Goal: Book appointment/travel/reservation

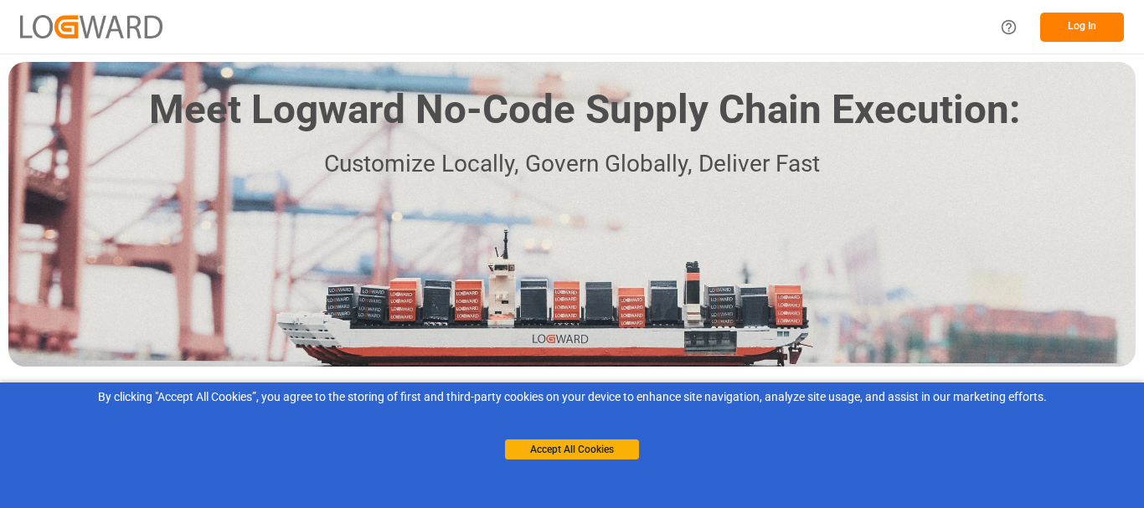
click at [1087, 13] on button "Log In" at bounding box center [1082, 27] width 84 height 29
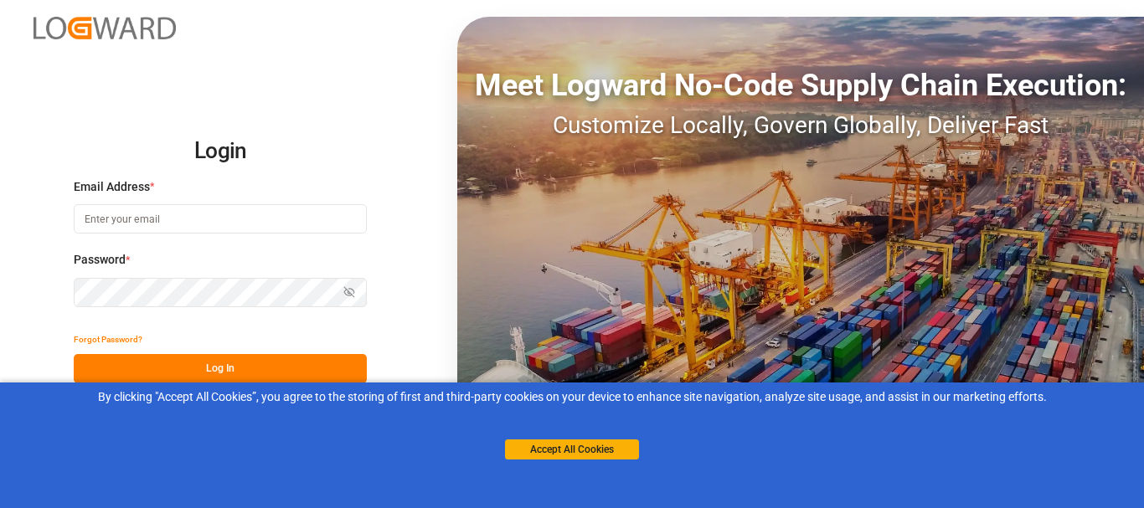
drag, startPoint x: 236, startPoint y: 204, endPoint x: 230, endPoint y: 225, distance: 21.7
click at [230, 209] on input at bounding box center [220, 218] width 293 height 29
type input "[EMAIL_ADDRESS][DOMAIN_NAME]"
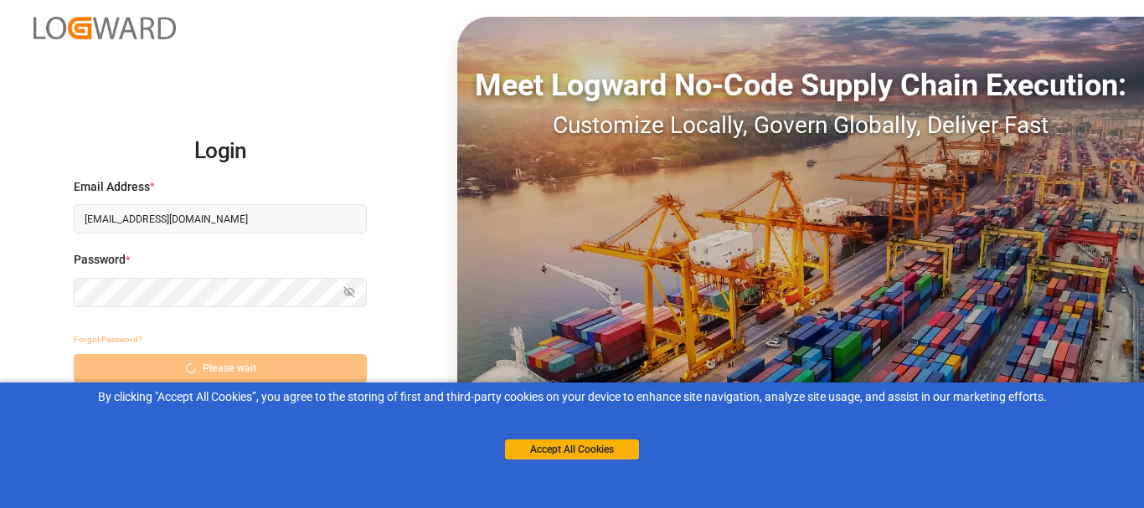
drag, startPoint x: 556, startPoint y: 449, endPoint x: 599, endPoint y: 426, distance: 48.3
click at [553, 452] on button "Accept All Cookies" at bounding box center [572, 450] width 134 height 20
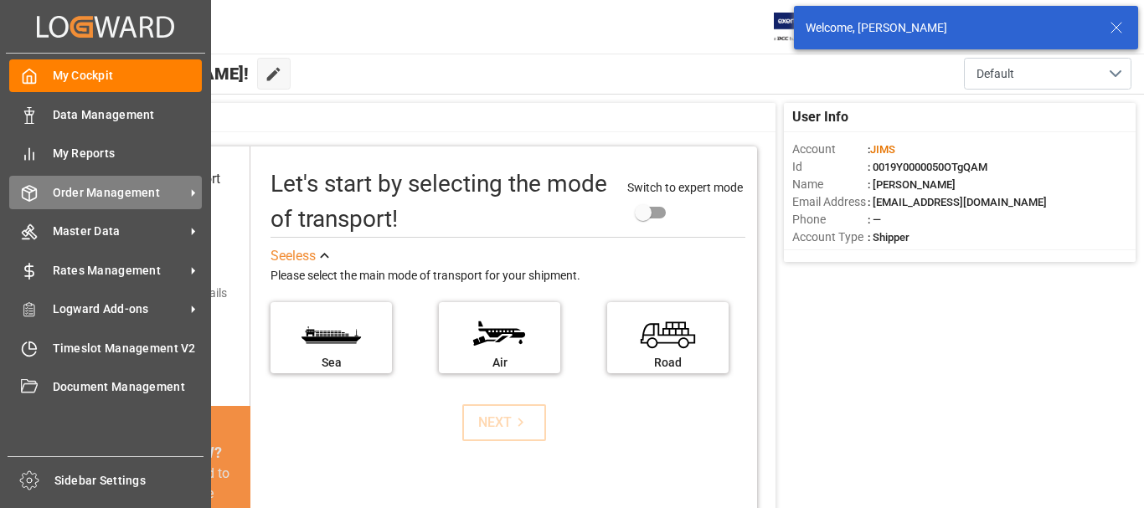
click at [47, 194] on div "Order Management Order Management" at bounding box center [105, 192] width 193 height 33
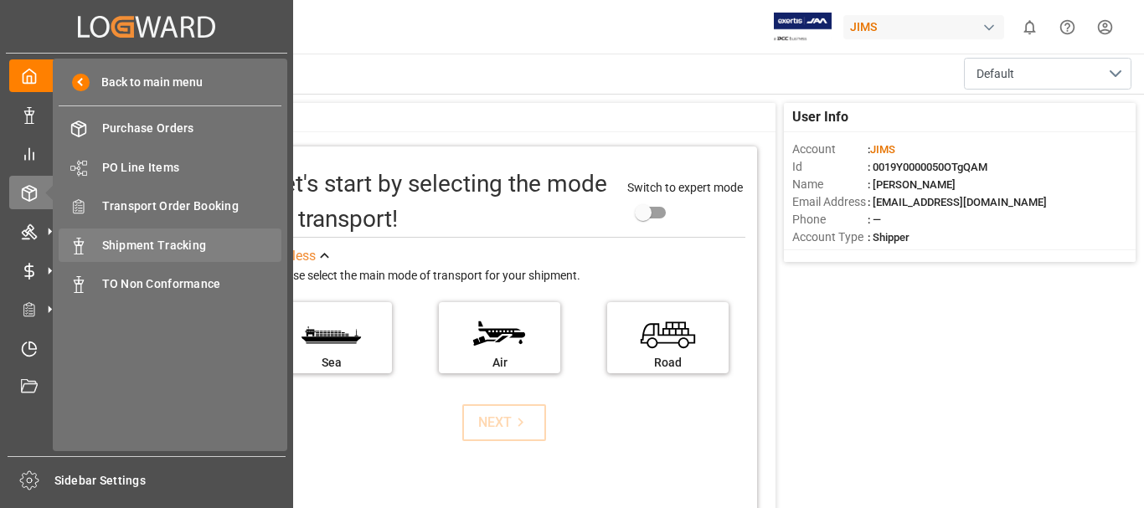
click at [166, 237] on span "Shipment Tracking" at bounding box center [192, 246] width 180 height 18
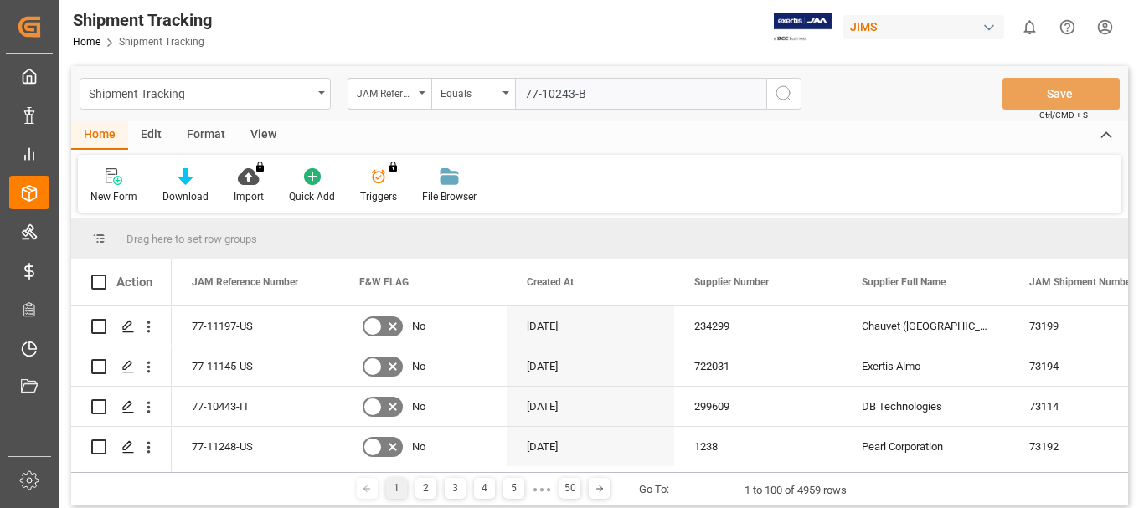
type input "77-10243-BE"
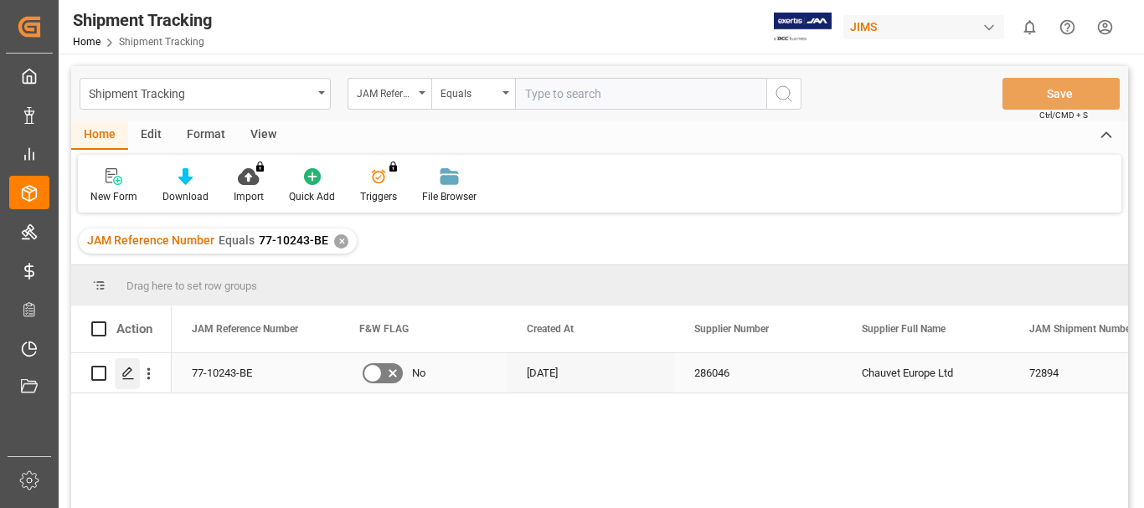
click at [131, 375] on icon "Press SPACE to select this row." at bounding box center [127, 373] width 13 height 13
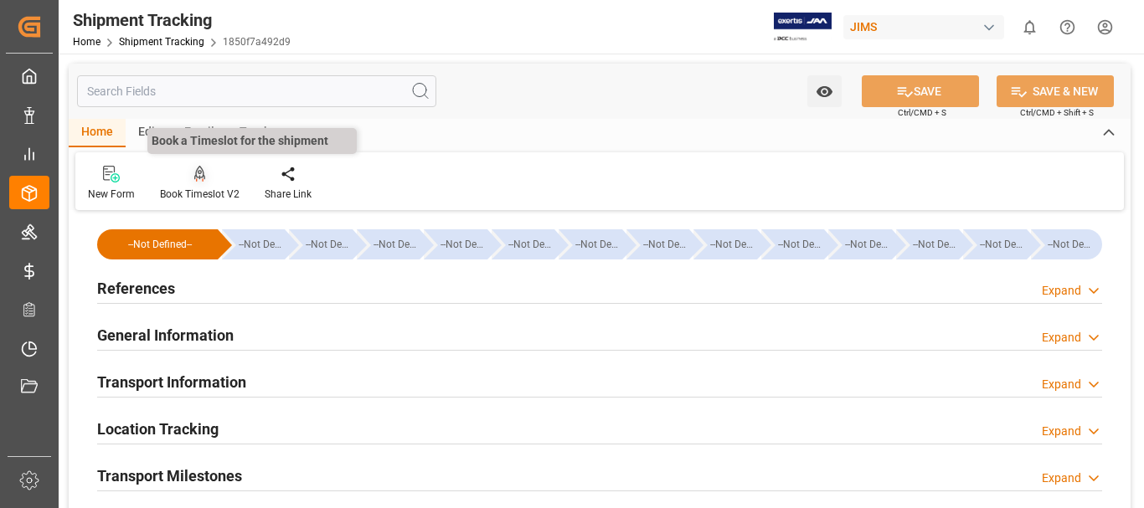
click at [190, 177] on div at bounding box center [200, 174] width 80 height 18
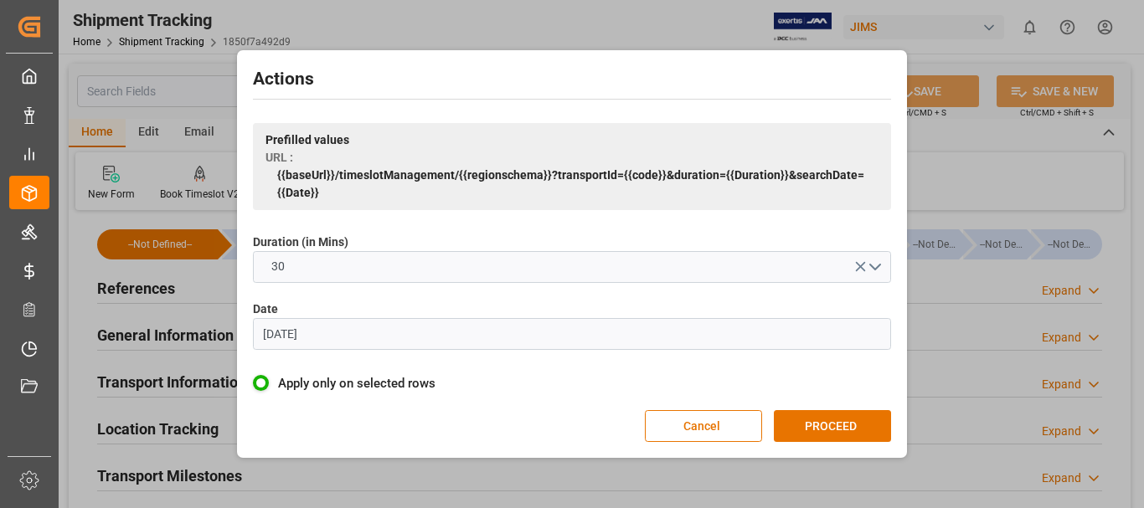
click at [770, 332] on input "[DATE]" at bounding box center [572, 334] width 638 height 32
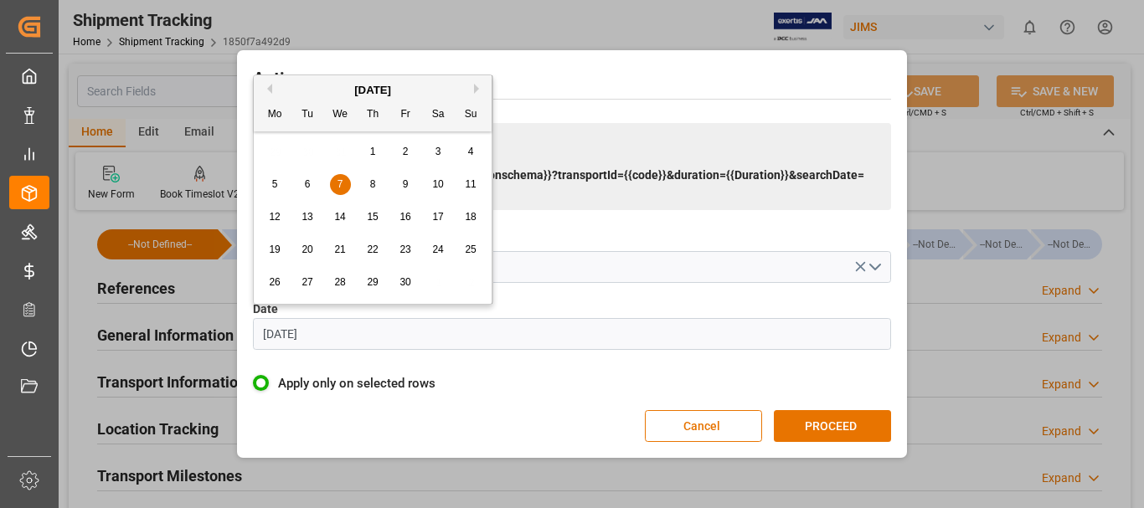
click at [475, 88] on button "Next Month" at bounding box center [479, 89] width 10 height 10
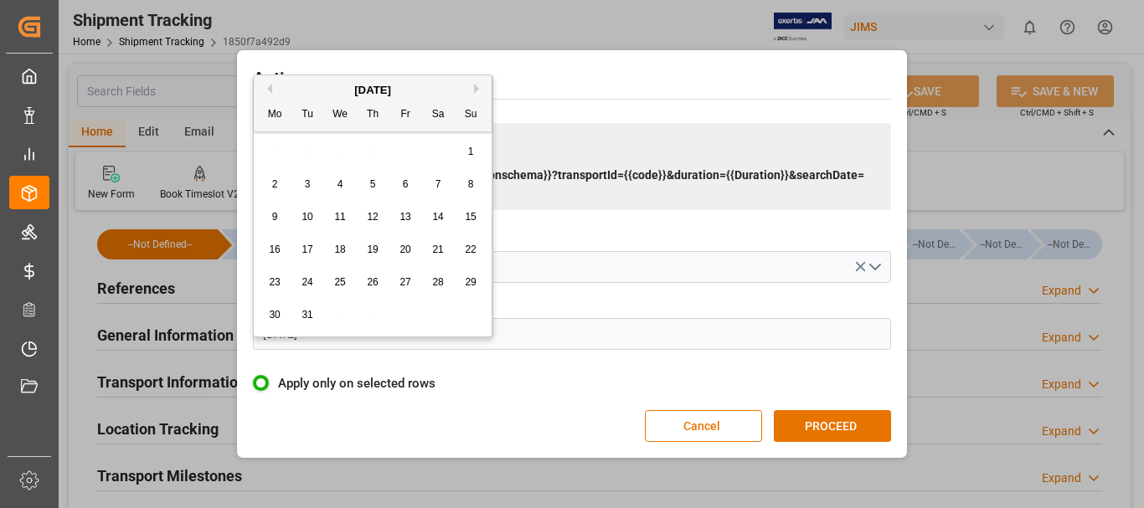
click at [475, 88] on button "Next Month" at bounding box center [479, 89] width 10 height 10
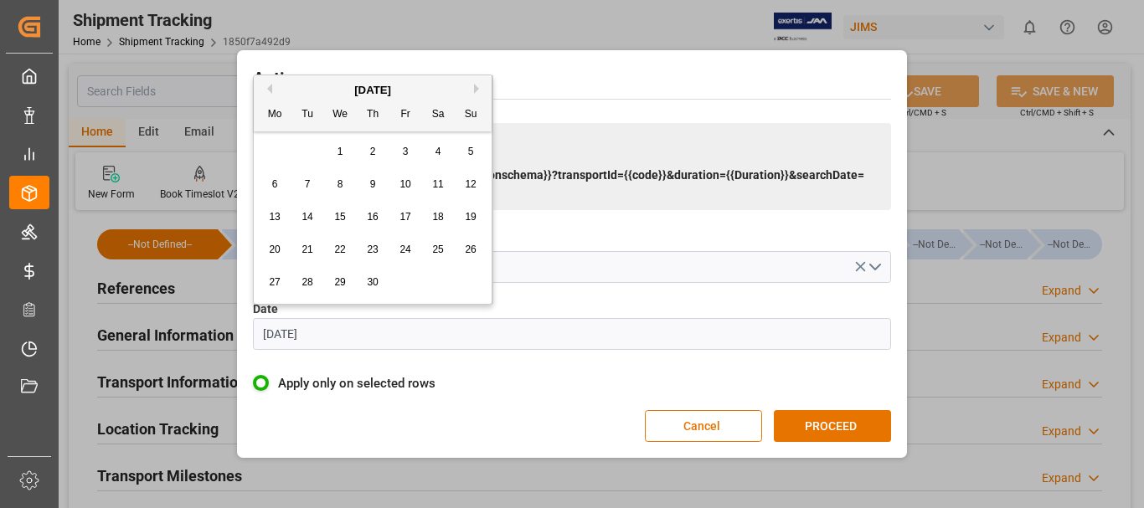
click at [475, 88] on button "Next Month" at bounding box center [479, 89] width 10 height 10
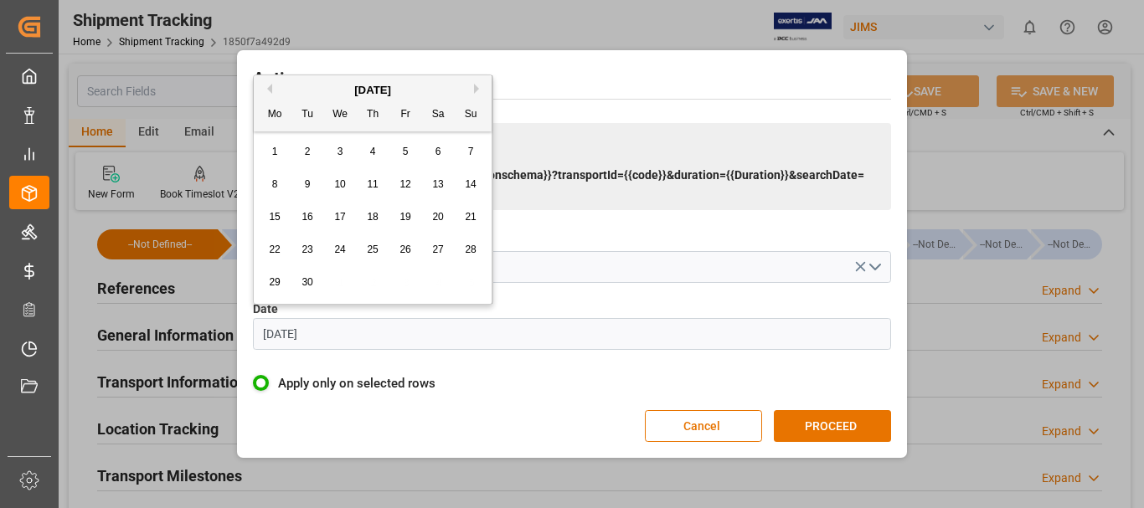
click at [475, 88] on button "Next Month" at bounding box center [479, 89] width 10 height 10
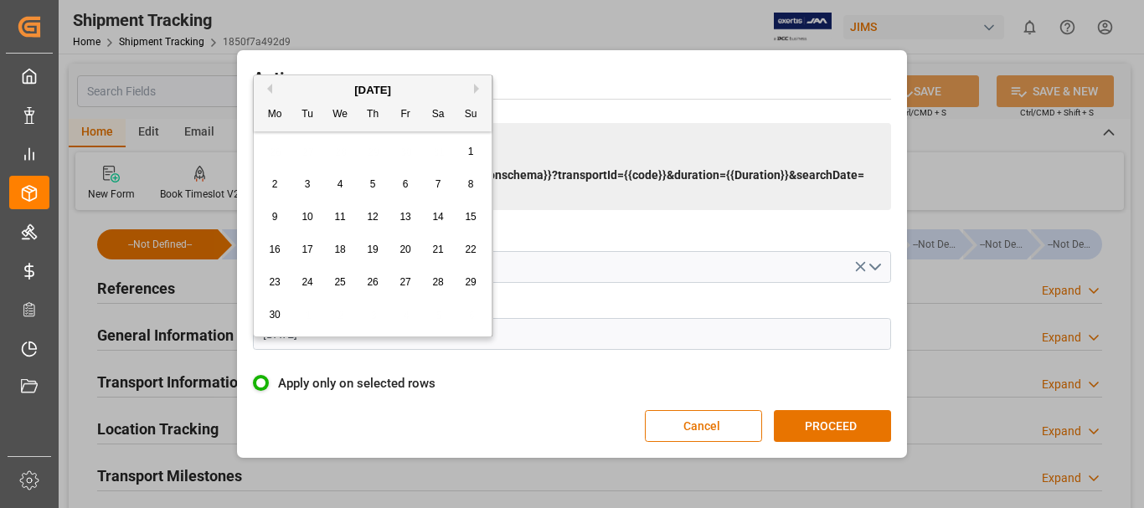
click at [475, 88] on button "Next Month" at bounding box center [479, 89] width 10 height 10
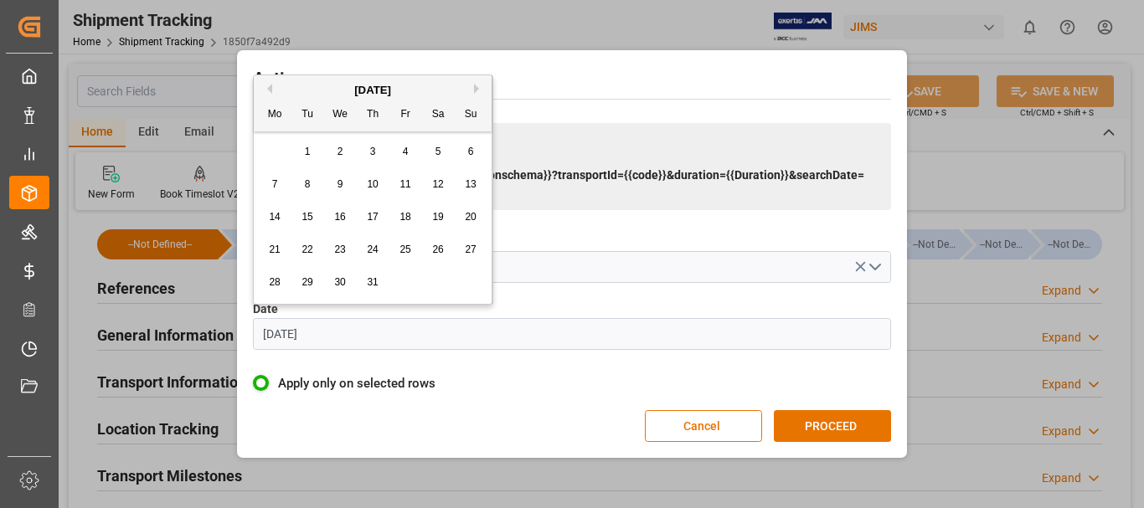
click at [475, 88] on button "Next Month" at bounding box center [479, 89] width 10 height 10
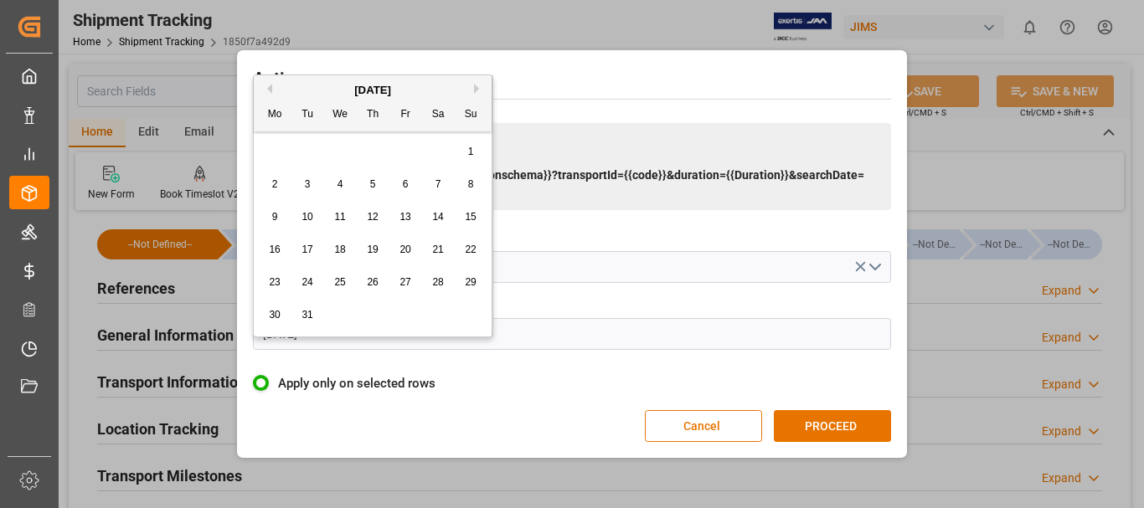
click at [475, 88] on button "Next Month" at bounding box center [479, 89] width 10 height 10
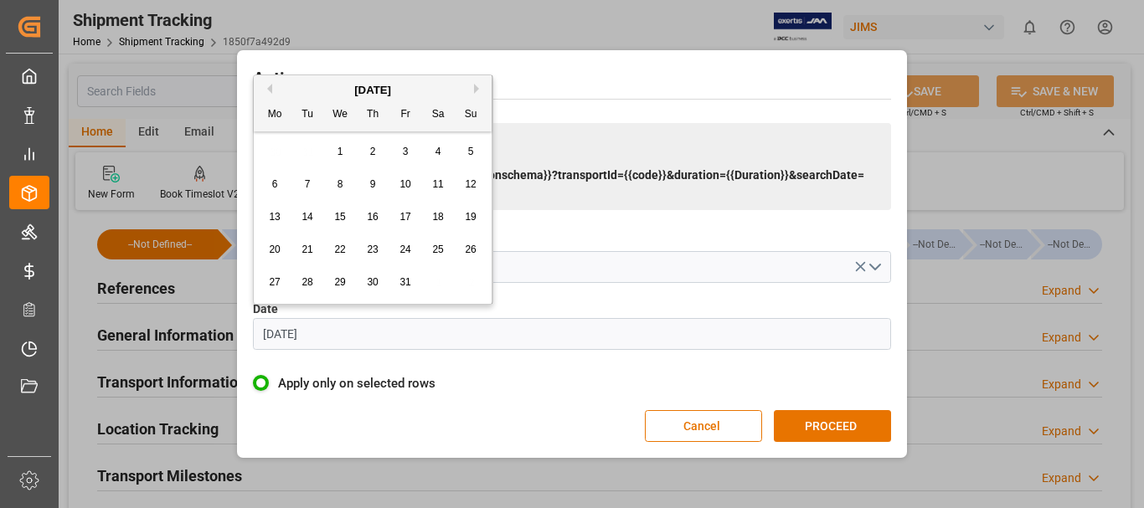
click at [475, 88] on button "Next Month" at bounding box center [479, 89] width 10 height 10
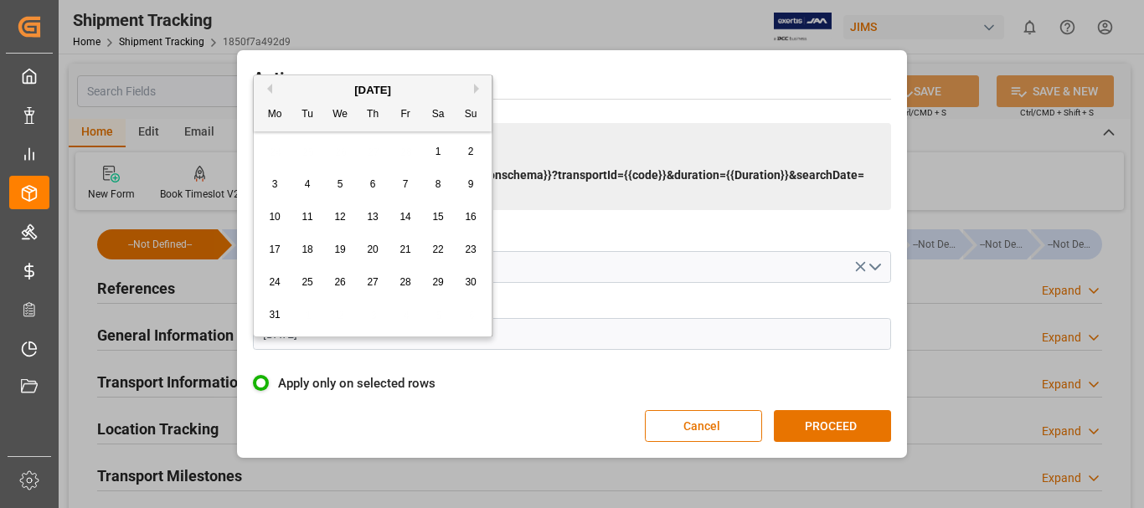
click at [475, 88] on button "Next Month" at bounding box center [479, 89] width 10 height 10
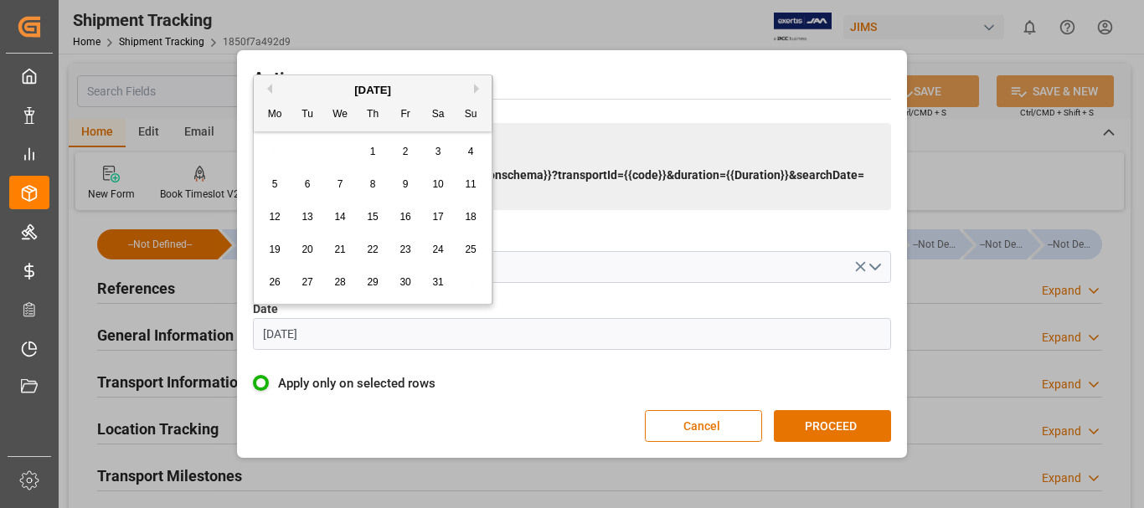
click at [475, 88] on button "Next Month" at bounding box center [479, 89] width 10 height 10
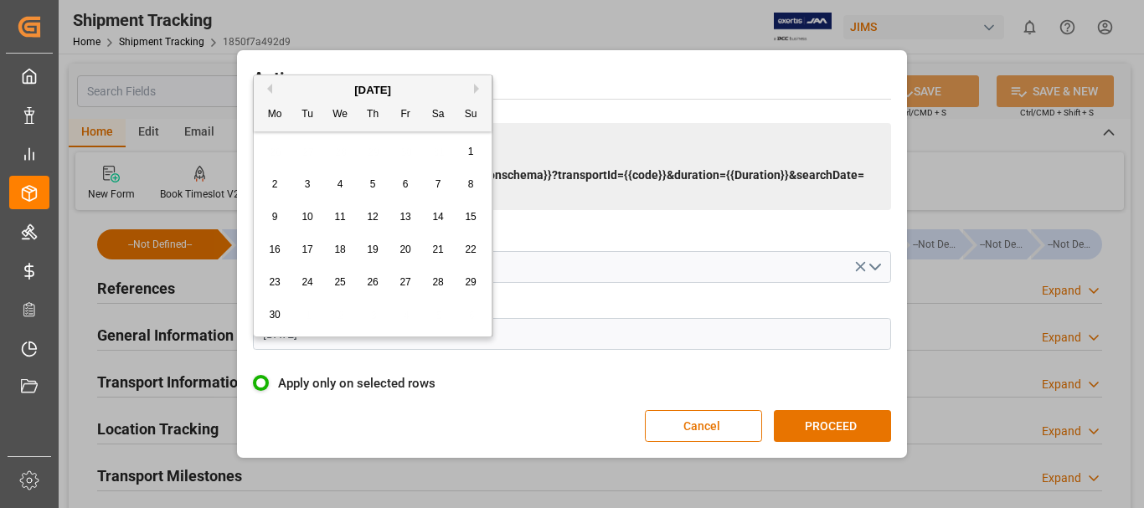
click at [475, 88] on button "Next Month" at bounding box center [479, 89] width 10 height 10
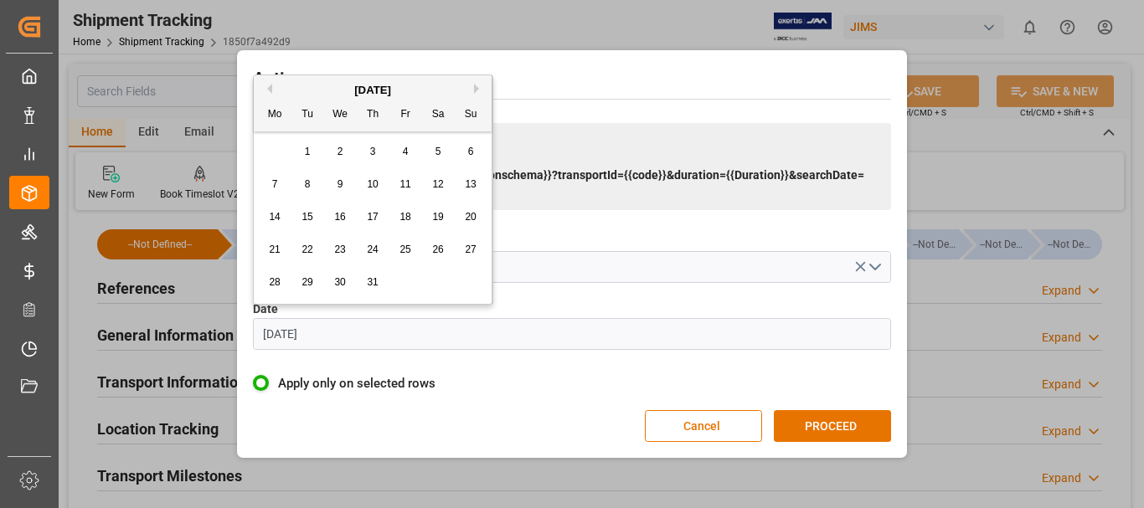
click at [476, 88] on button "Next Month" at bounding box center [479, 89] width 10 height 10
click at [267, 285] on div "29" at bounding box center [275, 283] width 21 height 20
type input "[DATE]"
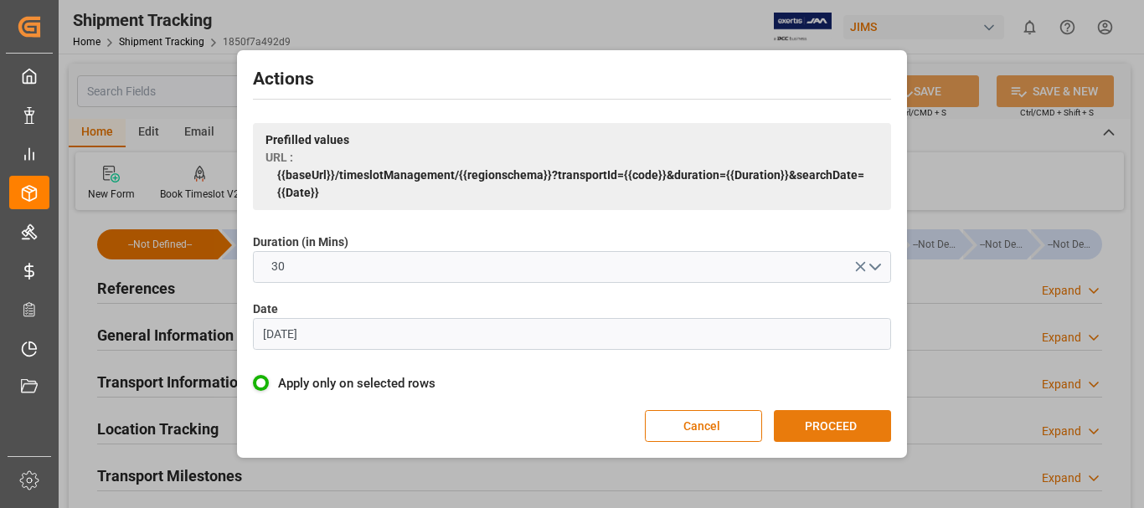
click at [822, 422] on button "PROCEED" at bounding box center [832, 426] width 117 height 32
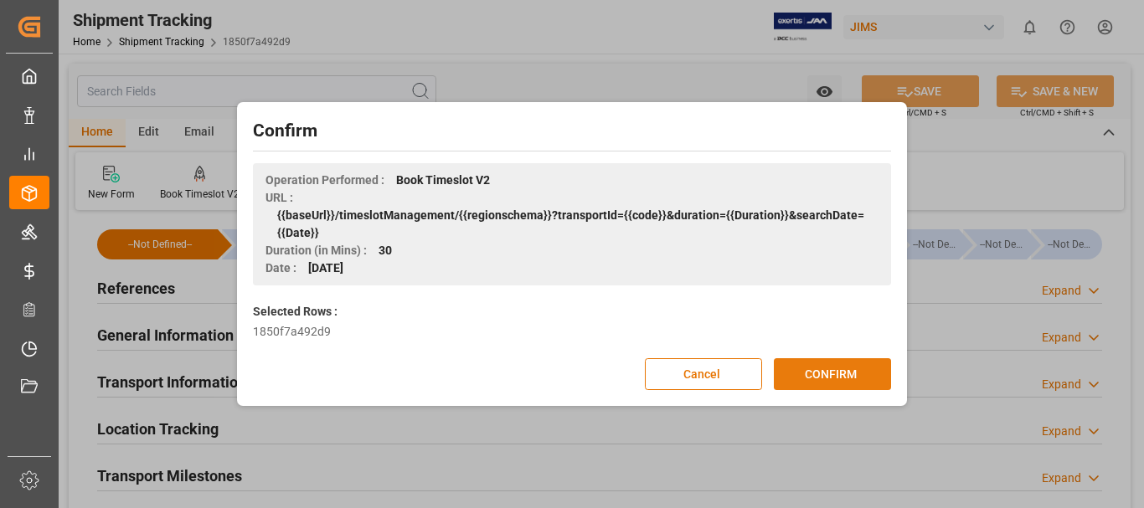
click at [827, 374] on button "CONFIRM" at bounding box center [832, 375] width 117 height 32
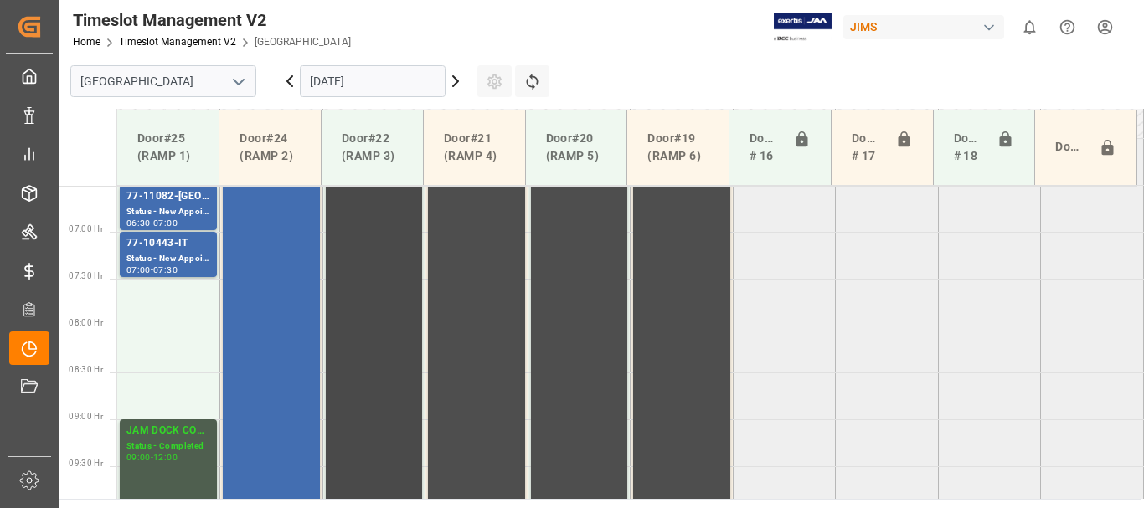
scroll to position [694, 0]
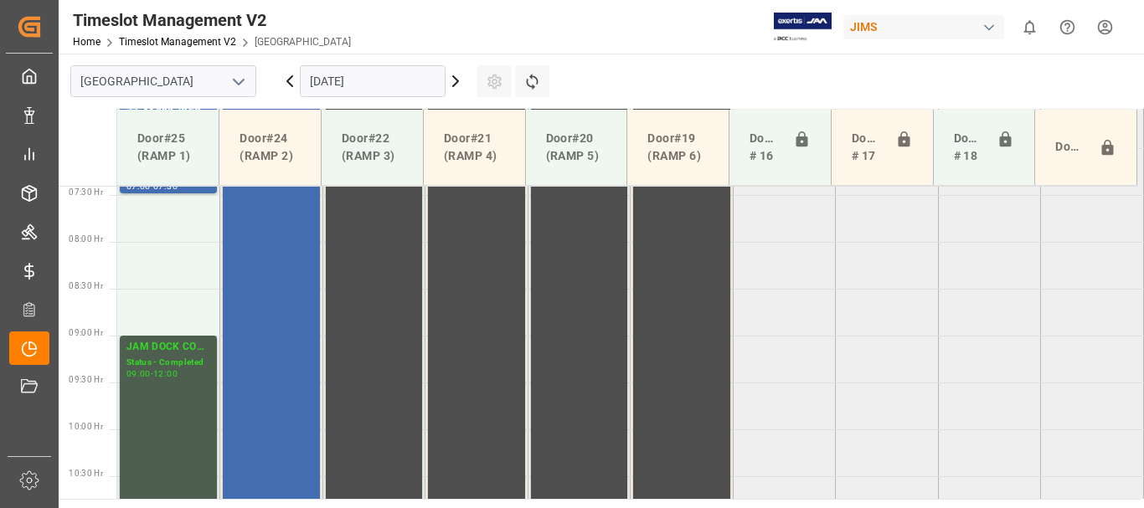
click at [458, 79] on icon at bounding box center [456, 81] width 20 height 20
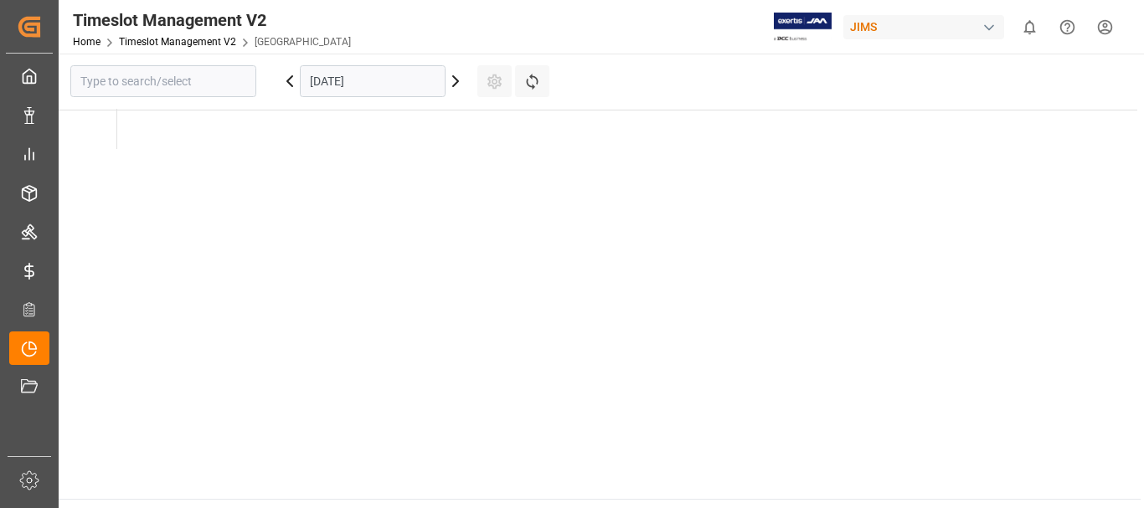
type input "[GEOGRAPHIC_DATA]"
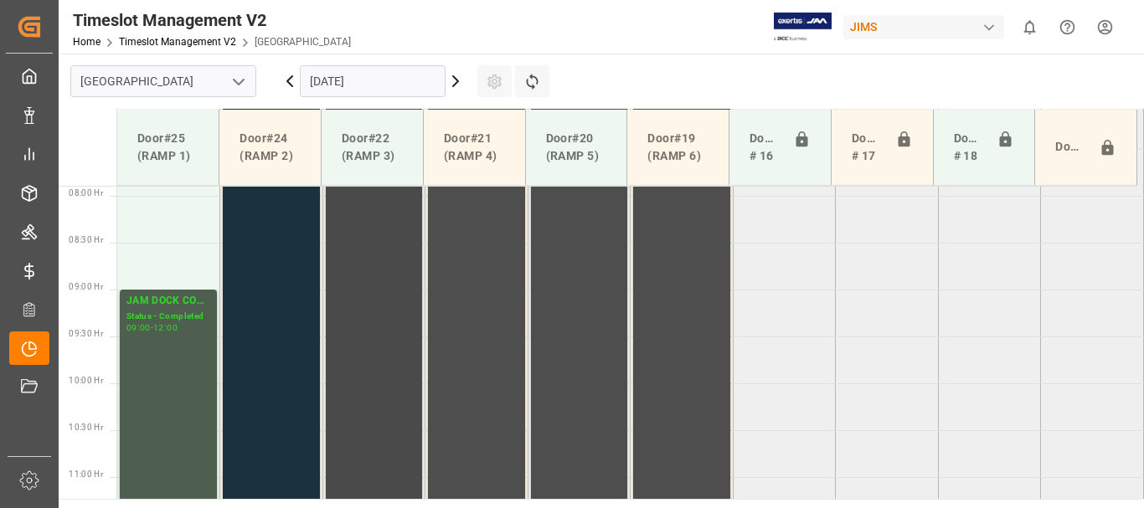
scroll to position [734, 0]
click at [292, 78] on icon at bounding box center [290, 81] width 20 height 20
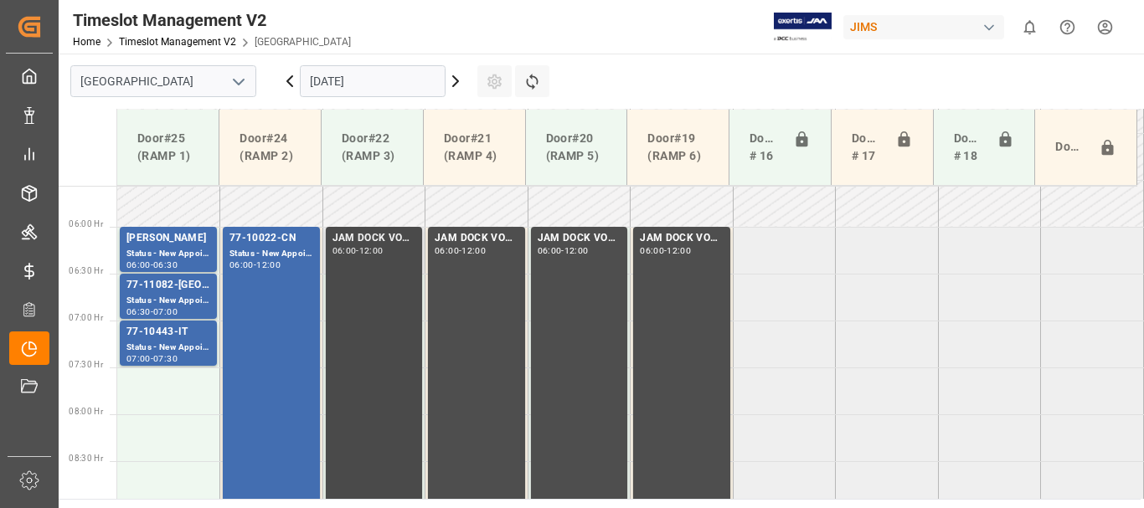
scroll to position [560, 0]
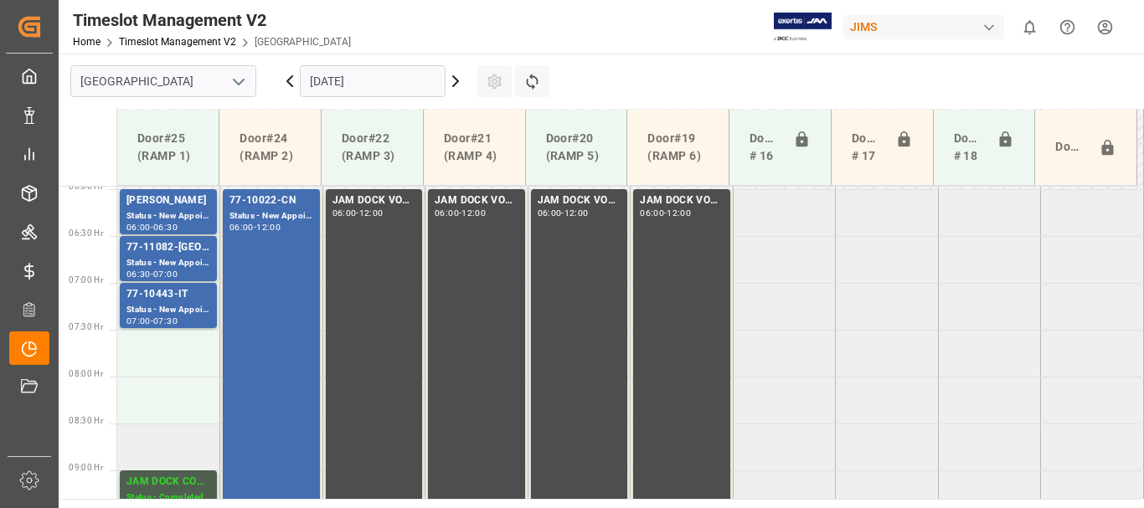
click at [158, 446] on td at bounding box center [168, 447] width 103 height 47
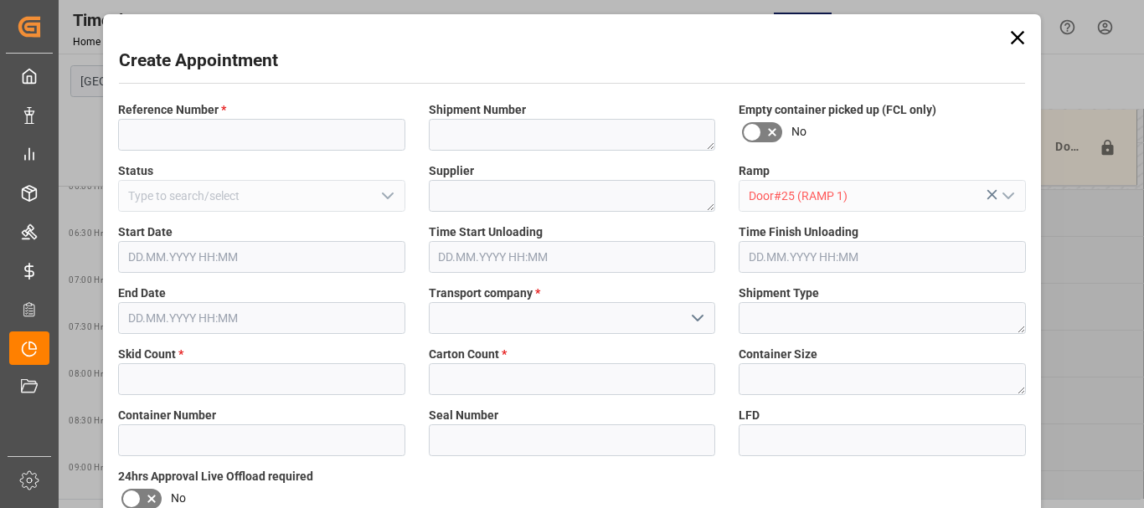
type input "Door#25 (RAMP 1)"
type input "29.09.2025 08:30"
type input "29.09.2025 09:00"
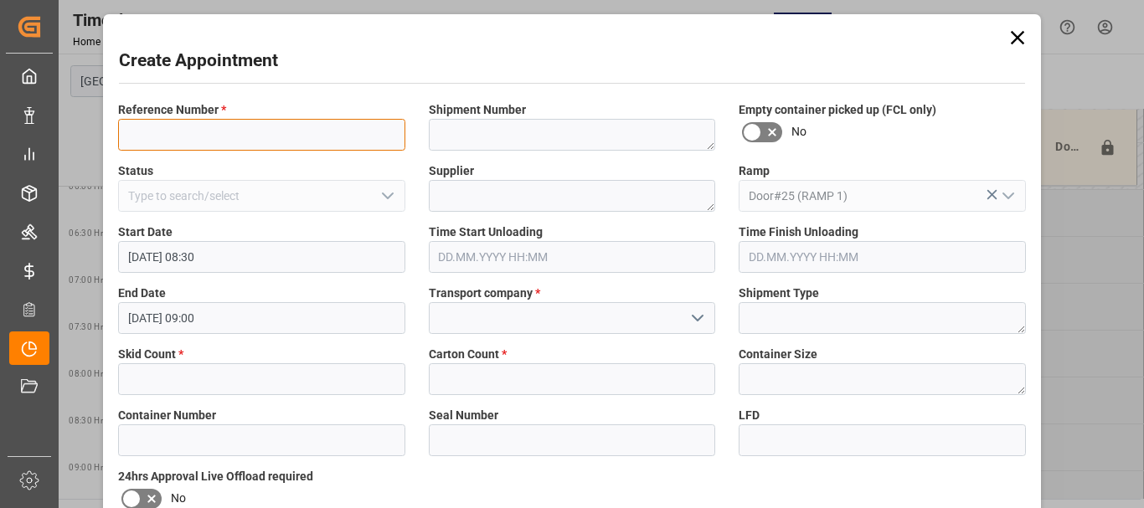
drag, startPoint x: 178, startPoint y: 130, endPoint x: 497, endPoint y: 140, distance: 319.3
click at [179, 130] on input at bounding box center [261, 135] width 287 height 32
type input "77-10243-BE"
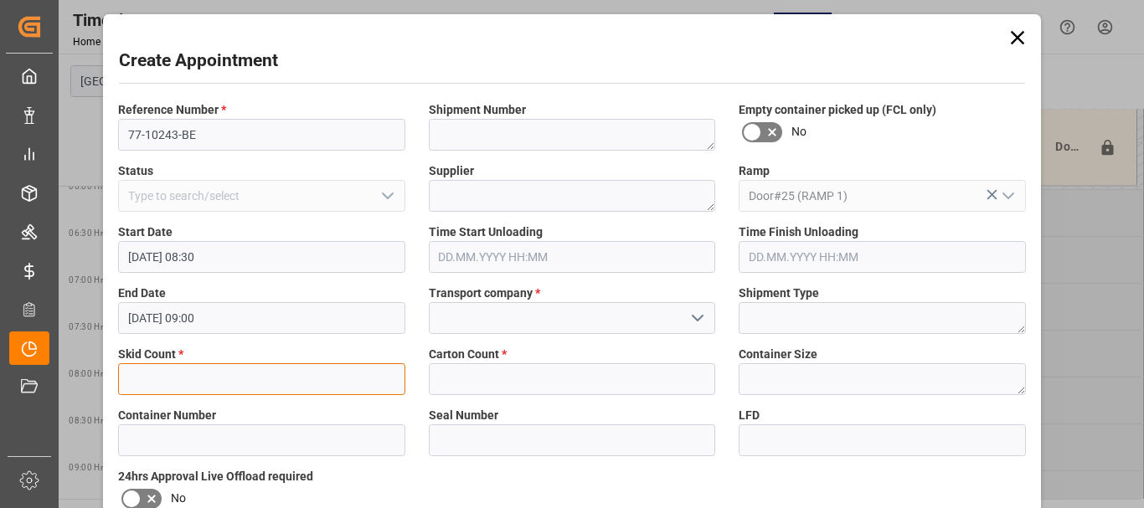
click at [195, 381] on input "text" at bounding box center [261, 380] width 287 height 32
type input "3"
click at [695, 319] on icon "open menu" at bounding box center [698, 318] width 20 height 20
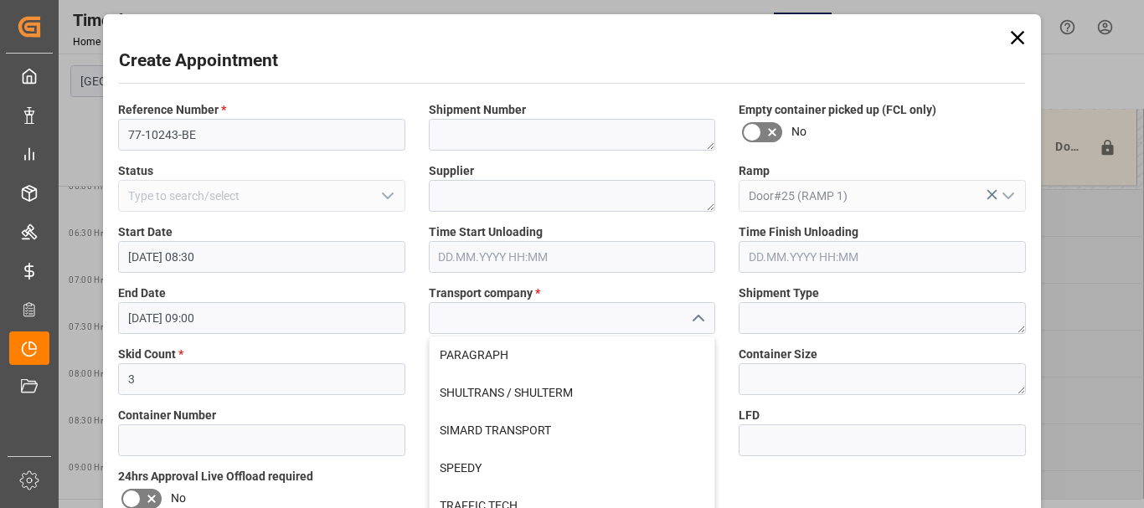
scroll to position [670, 0]
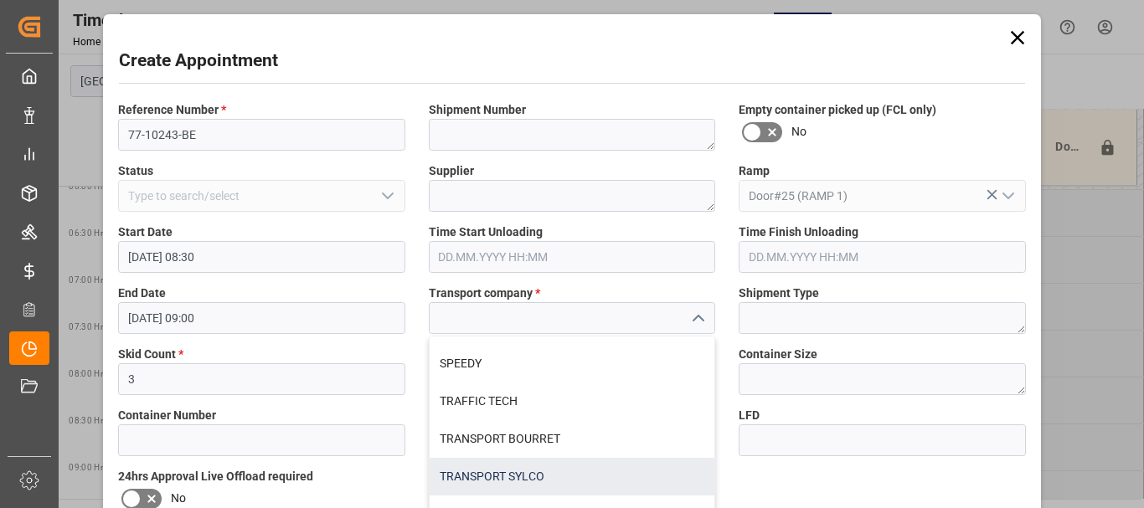
click at [537, 475] on div "TRANSPORT SYLCO" at bounding box center [573, 477] width 286 height 38
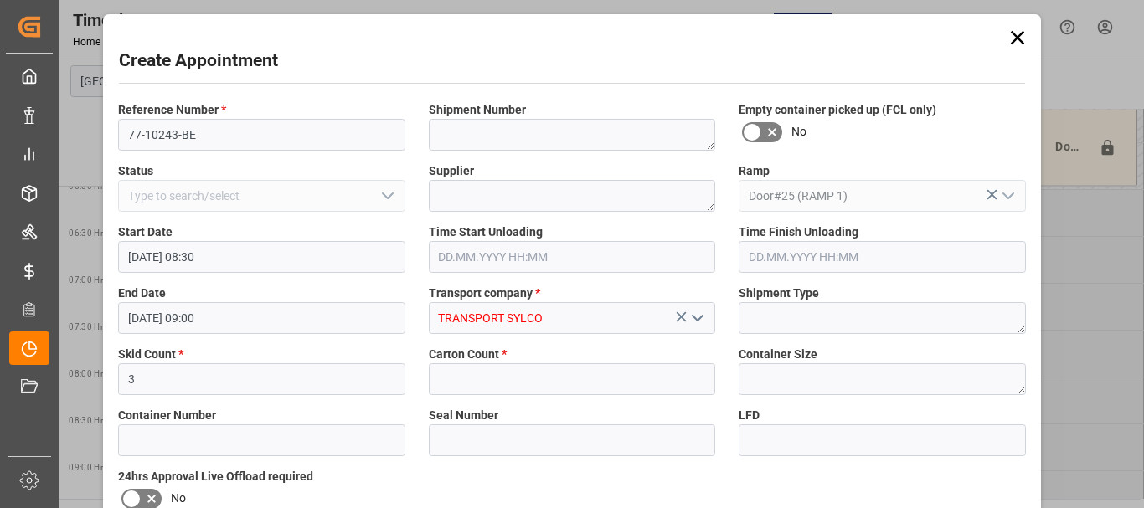
type input "TRANSPORT SYLCO"
click at [560, 379] on input "text" at bounding box center [572, 380] width 287 height 32
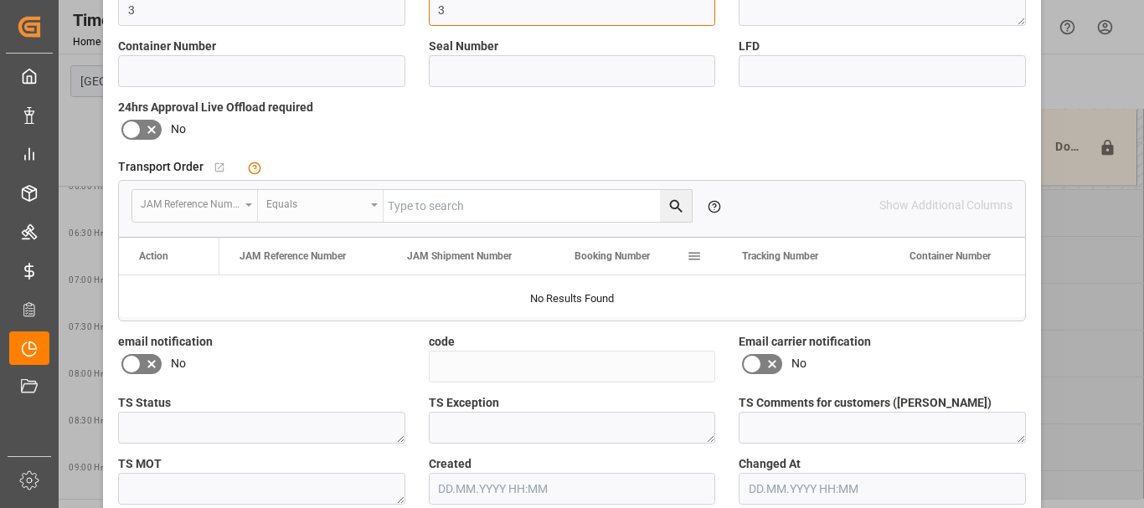
scroll to position [452, 0]
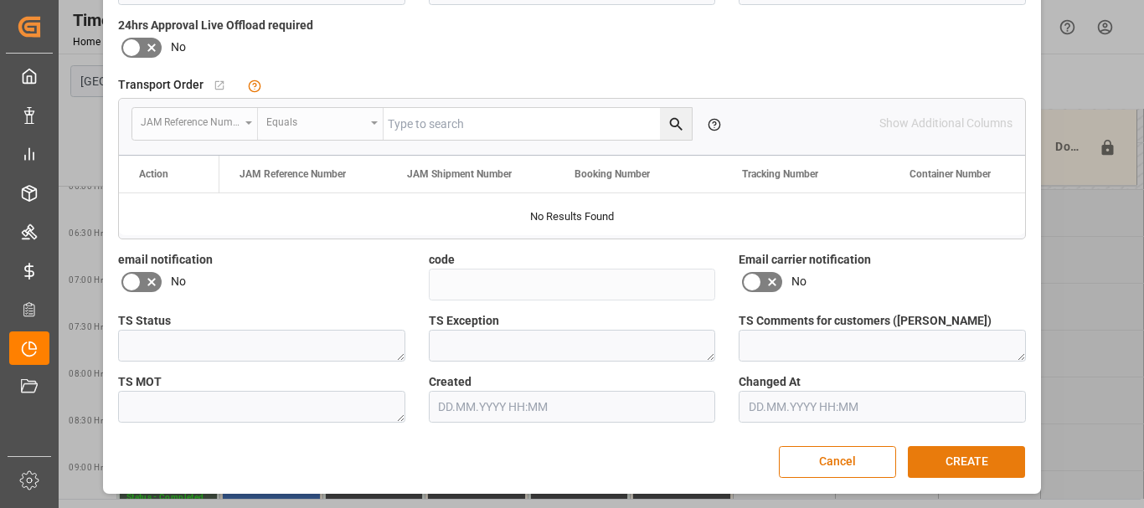
type input "3"
click at [980, 456] on button "CREATE" at bounding box center [966, 463] width 117 height 32
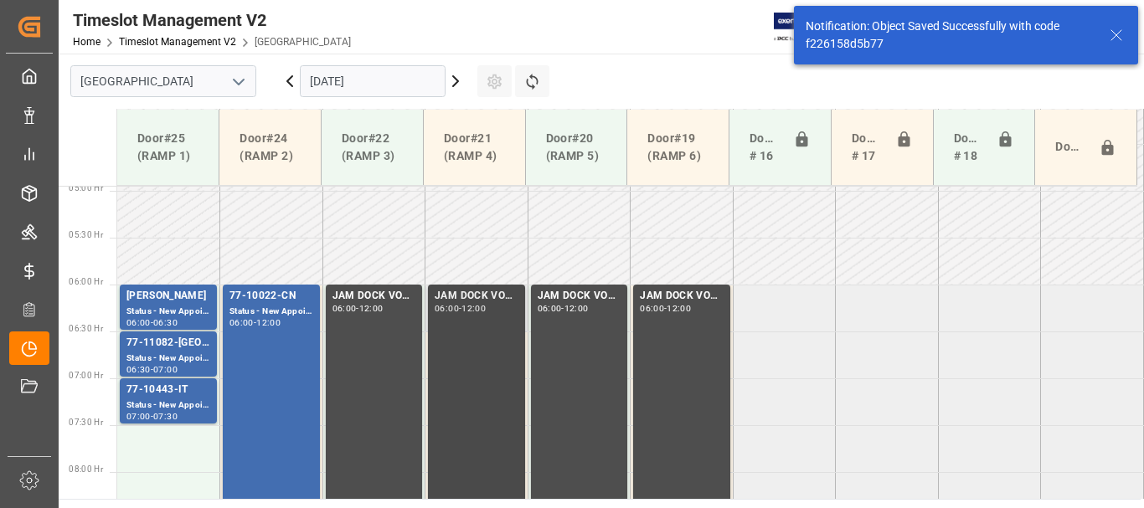
scroll to position [580, 0]
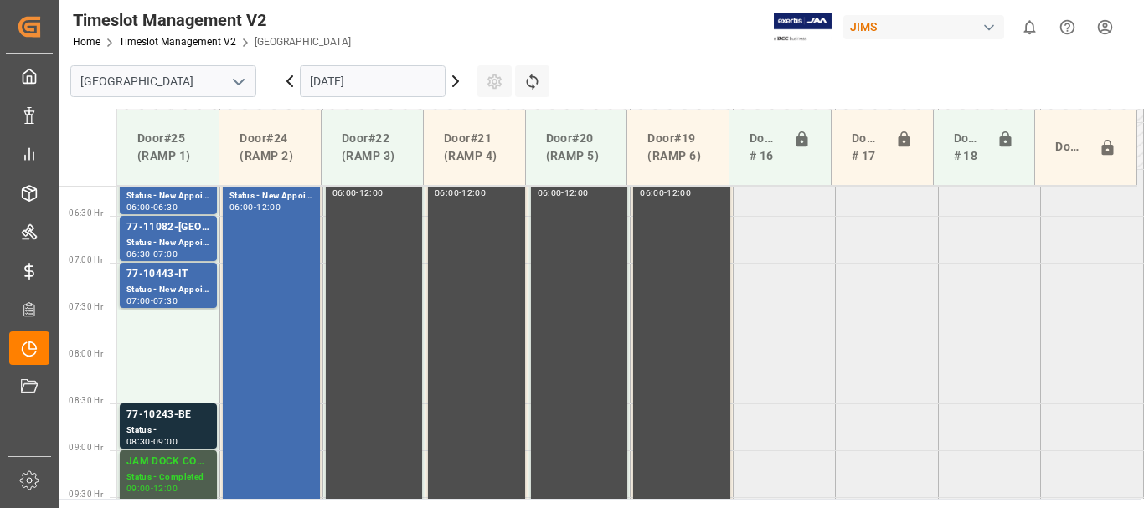
click at [1106, 16] on html "Created by potrace 1.15, written by Peter Selinger 2001-2017 Created by potrace…" at bounding box center [572, 254] width 1144 height 508
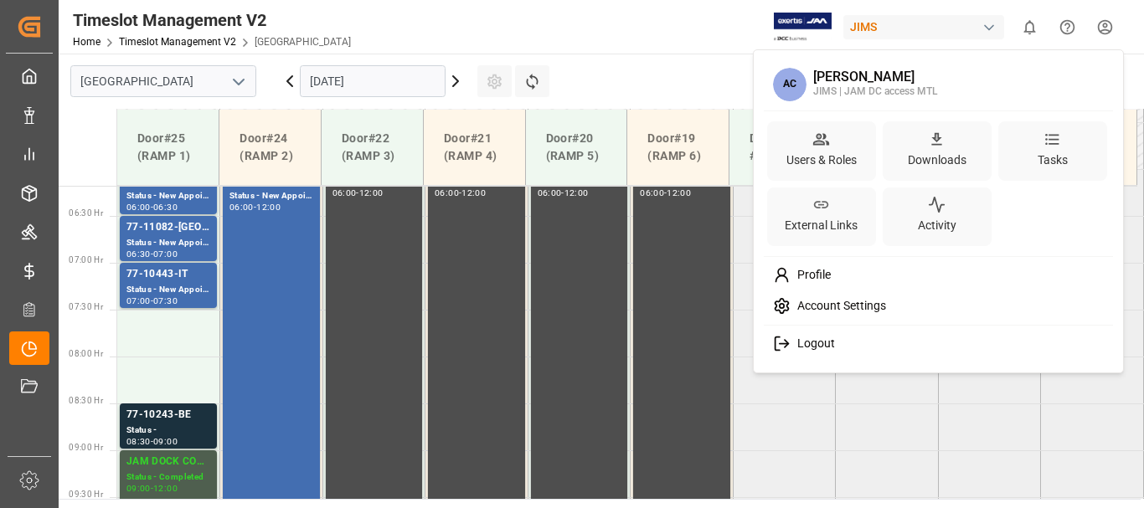
click at [827, 341] on span "Logout" at bounding box center [813, 344] width 44 height 15
